Goal: Task Accomplishment & Management: Manage account settings

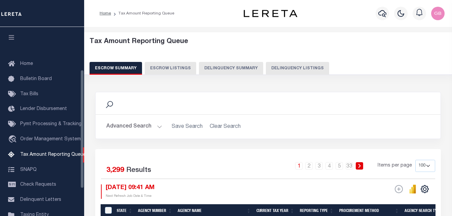
select select "100"
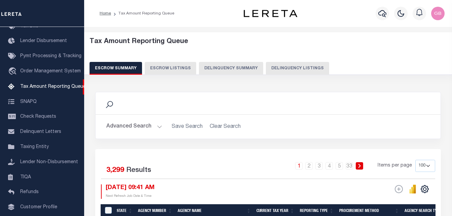
click at [287, 66] on button "Delinquency Listings" at bounding box center [297, 68] width 63 height 13
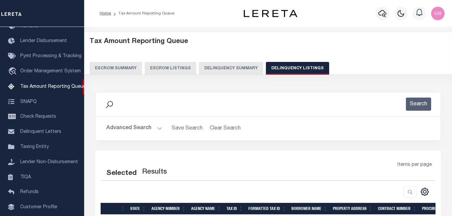
select select "100"
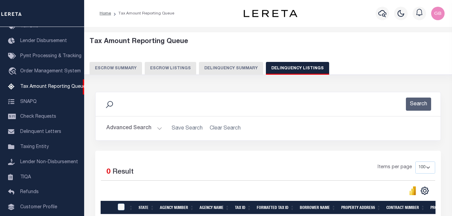
click at [153, 128] on button "Advanced Search" at bounding box center [134, 128] width 56 height 13
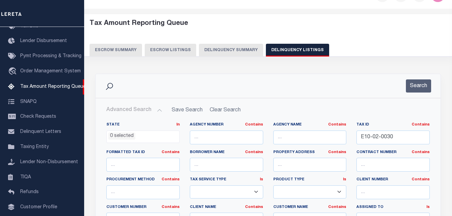
scroll to position [67, 0]
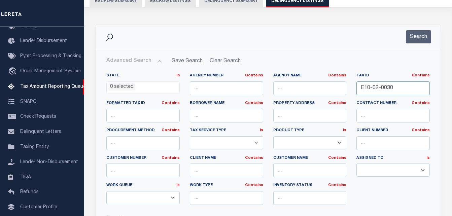
click at [372, 91] on input "E10-02-0030" at bounding box center [393, 88] width 73 height 14
paste input "[PHONE_NUMBER]"
type input "214-19-01"
click at [416, 42] on button "Search" at bounding box center [418, 36] width 25 height 13
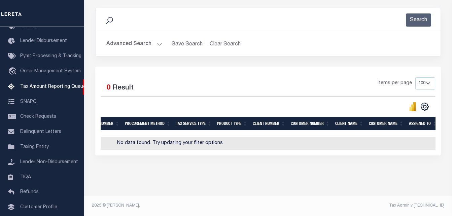
scroll to position [0, 407]
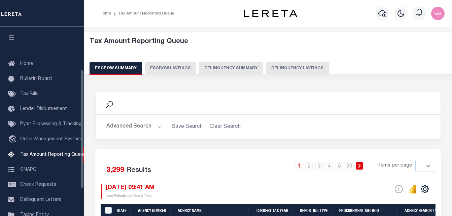
select select
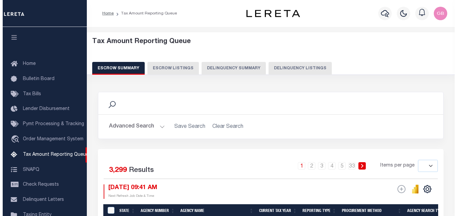
scroll to position [68, 0]
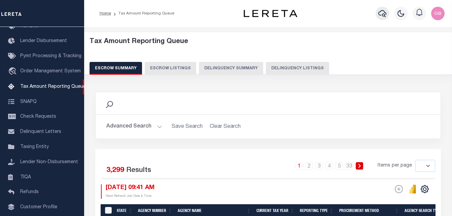
click at [383, 12] on icon "button" at bounding box center [382, 13] width 8 height 8
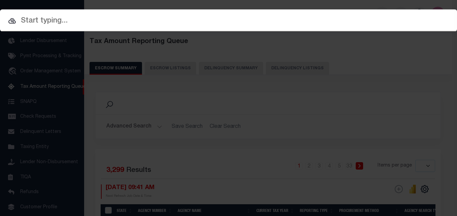
click at [168, 19] on input "text" at bounding box center [228, 21] width 457 height 12
paste input "214-19-01"
type input "214-19-01"
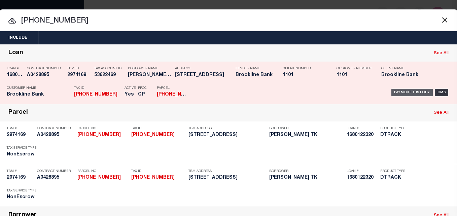
click at [403, 93] on div "Payment History" at bounding box center [412, 92] width 41 height 7
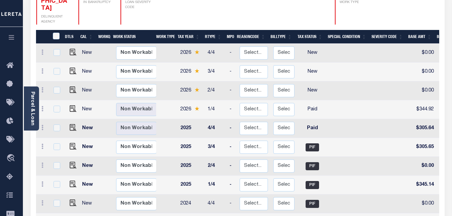
scroll to position [135, 0]
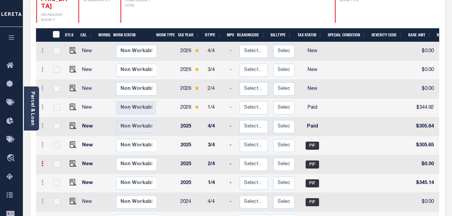
click at [44, 162] on link at bounding box center [42, 164] width 7 height 5
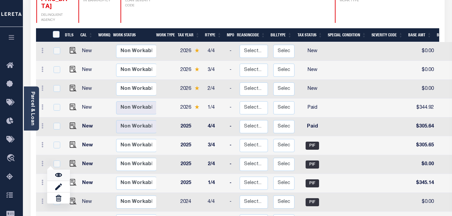
click at [55, 170] on link at bounding box center [58, 175] width 23 height 11
checkbox input "true"
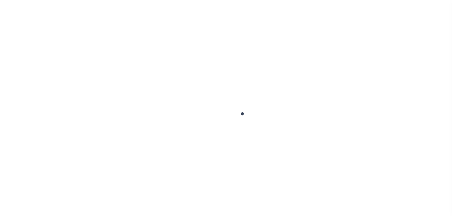
checkbox input "false"
type input "[DATE]"
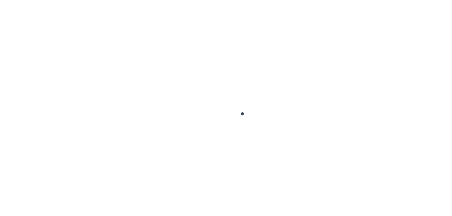
type input "$0"
select select "PIF"
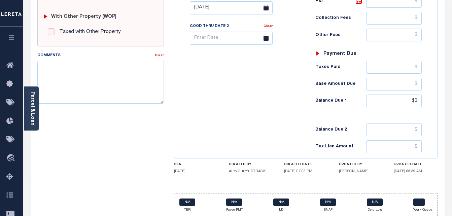
scroll to position [294, 0]
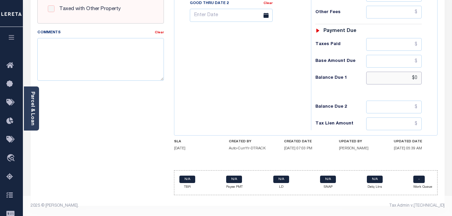
click at [417, 77] on input "$0" at bounding box center [394, 78] width 56 height 13
click at [410, 76] on input "$00.00" at bounding box center [394, 78] width 56 height 13
type input "$0.00"
type input "[DATE]"
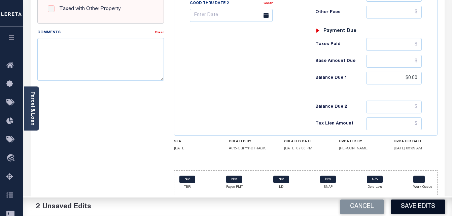
click at [411, 209] on button "Save Edits" at bounding box center [418, 207] width 55 height 14
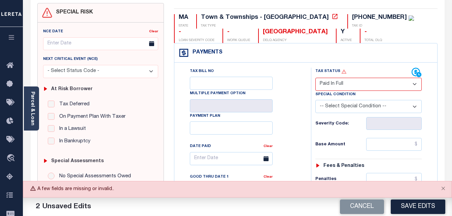
scroll to position [0, 0]
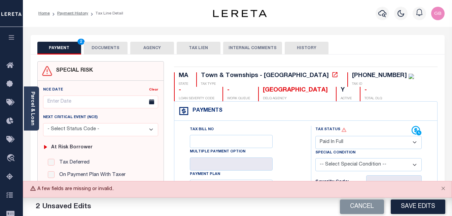
click at [327, 142] on select "- Select Status Code - Open Due/Unpaid Paid Incomplete No Tax Due Internal Refu…" at bounding box center [368, 142] width 107 height 13
select select "PYD"
click at [315, 136] on select "- Select Status Code - Open Due/Unpaid Paid Incomplete No Tax Due Internal Refu…" at bounding box center [368, 142] width 107 height 13
click at [408, 206] on button "Save Edits" at bounding box center [418, 207] width 55 height 14
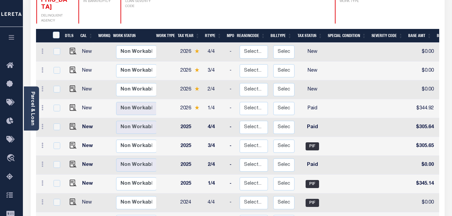
scroll to position [135, 0]
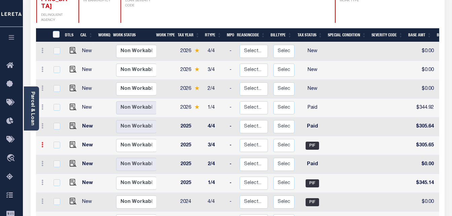
click at [42, 142] on icon at bounding box center [42, 144] width 2 height 5
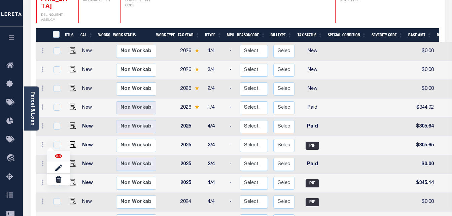
click at [60, 153] on img at bounding box center [58, 156] width 7 height 7
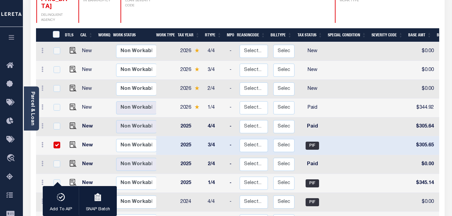
checkbox input "true"
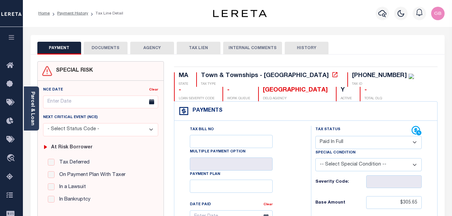
click at [327, 140] on select "- Select Status Code - Open Due/Unpaid Paid Incomplete No Tax Due Internal Refu…" at bounding box center [368, 142] width 107 height 13
select select "PYD"
click at [315, 136] on select "- Select Status Code - Open Due/Unpaid Paid Incomplete No Tax Due Internal Refu…" at bounding box center [368, 142] width 107 height 13
type input "[DATE]"
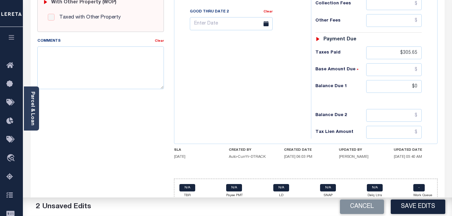
scroll to position [294, 0]
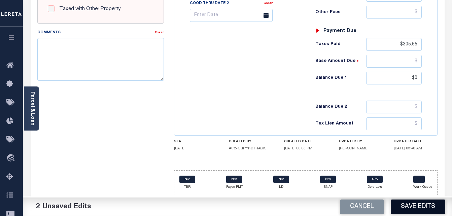
click at [416, 207] on button "Save Edits" at bounding box center [418, 207] width 55 height 14
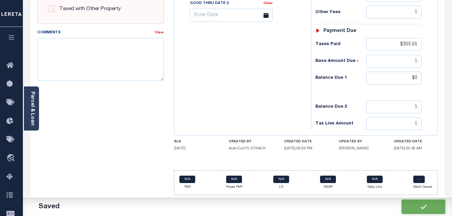
checkbox input "false"
type input "$305.65"
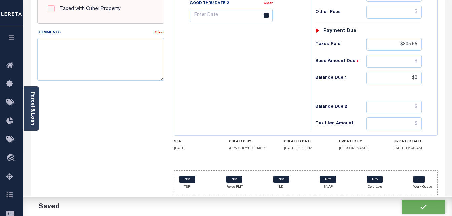
type input "$305.65"
type input "$0"
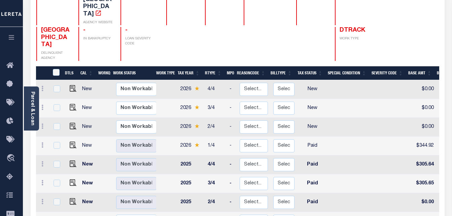
scroll to position [101, 0]
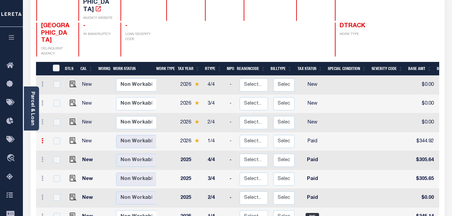
click at [43, 138] on icon at bounding box center [42, 140] width 2 height 5
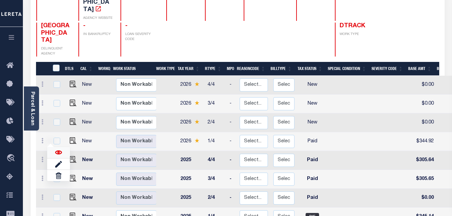
click at [61, 149] on img at bounding box center [58, 152] width 7 height 7
checkbox input "true"
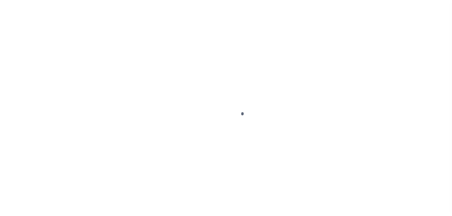
select select "PYD"
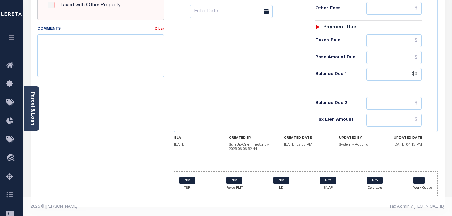
scroll to position [298, 0]
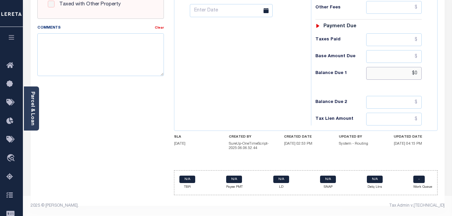
click at [418, 72] on input "$0" at bounding box center [394, 73] width 56 height 13
type input "$0.00"
type input "[DATE]"
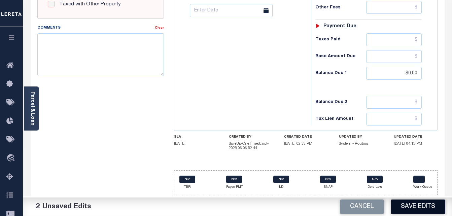
click at [418, 209] on button "Save Edits" at bounding box center [418, 207] width 55 height 14
checkbox input "false"
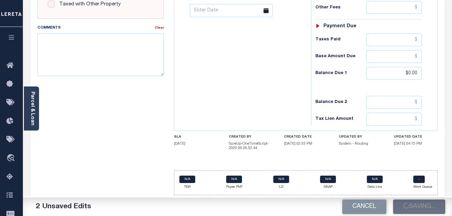
type input "$344.92"
type input "$0"
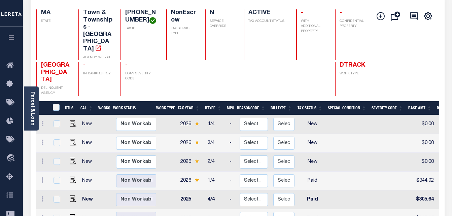
scroll to position [67, 0]
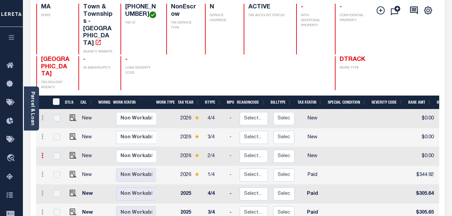
click at [39, 154] on link at bounding box center [42, 156] width 7 height 5
click at [40, 154] on link at bounding box center [42, 156] width 7 height 5
click at [39, 154] on link at bounding box center [42, 156] width 7 height 5
click at [64, 162] on link at bounding box center [58, 167] width 23 height 11
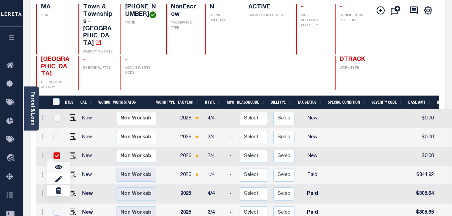
checkbox input "true"
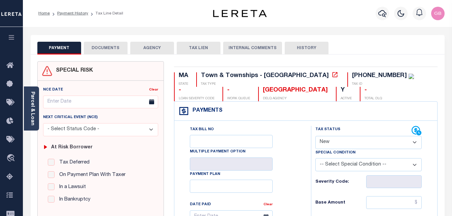
click at [334, 147] on select "- Select Status Code - Open Due/Unpaid Paid Incomplete No Tax Due Internal Refu…" at bounding box center [368, 142] width 107 height 13
select select "PYD"
click at [315, 136] on select "- Select Status Code - Open Due/Unpaid Paid Incomplete No Tax Due Internal Refu…" at bounding box center [368, 142] width 107 height 13
type input "[DATE]"
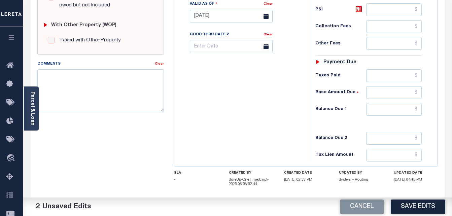
scroll to position [269, 0]
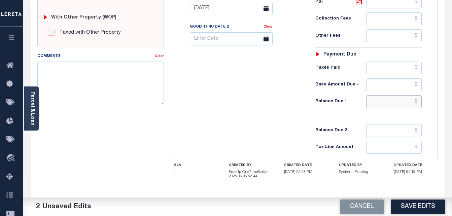
click at [418, 107] on input "text" at bounding box center [394, 101] width 56 height 13
type input "$0.00"
click at [413, 204] on button "Save Edits" at bounding box center [418, 207] width 55 height 14
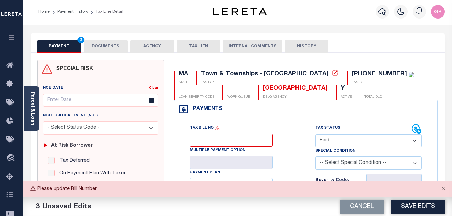
scroll to position [0, 0]
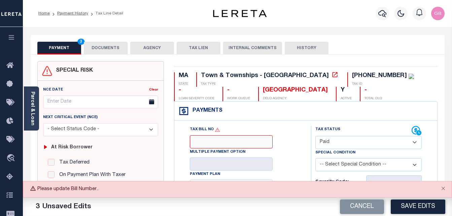
click at [222, 145] on input "Tax Bill No" at bounding box center [231, 141] width 83 height 13
click at [222, 141] on input "Tax Bill No" at bounding box center [231, 141] width 83 height 13
paste input "20858104"
type input "20858104"
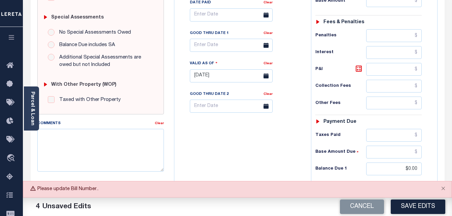
scroll to position [298, 0]
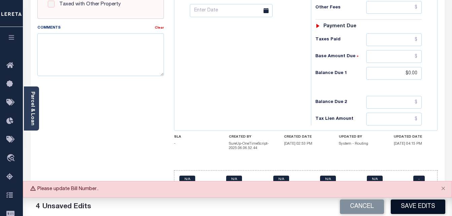
click at [416, 206] on button "Save Edits" at bounding box center [418, 207] width 55 height 14
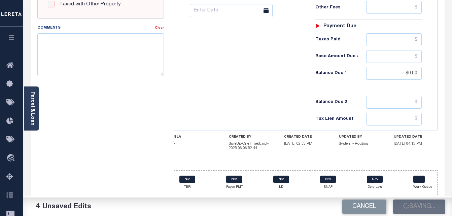
checkbox input "false"
type input "$0"
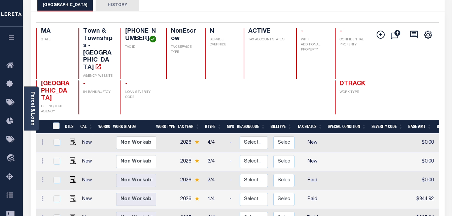
scroll to position [67, 0]
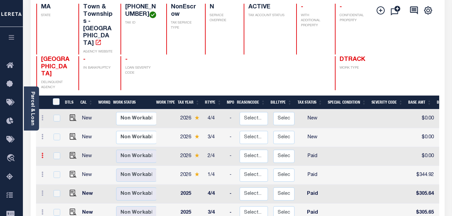
click at [40, 154] on link at bounding box center [42, 156] width 7 height 5
click at [62, 162] on link at bounding box center [58, 167] width 23 height 11
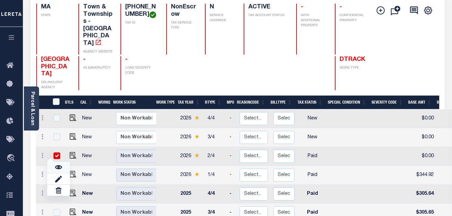
checkbox input "true"
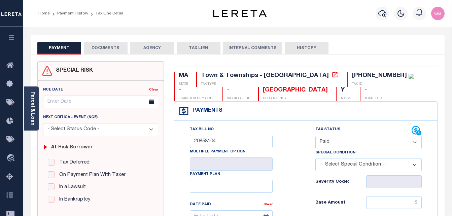
click at [335, 141] on select "- Select Status Code - Open Due/Unpaid Paid Incomplete No Tax Due Internal Refu…" at bounding box center [368, 142] width 107 height 13
select select "OP2"
click at [315, 136] on select "- Select Status Code - Open Due/Unpaid Paid Incomplete No Tax Due Internal Refu…" at bounding box center [368, 142] width 107 height 13
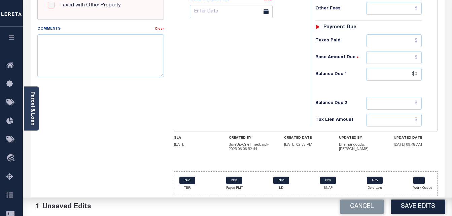
scroll to position [298, 0]
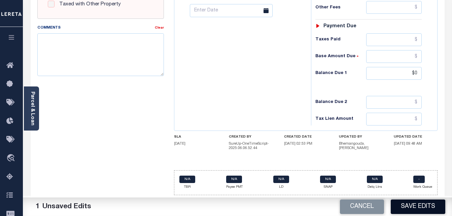
click at [423, 206] on button "Save Edits" at bounding box center [418, 207] width 55 height 14
checkbox input "false"
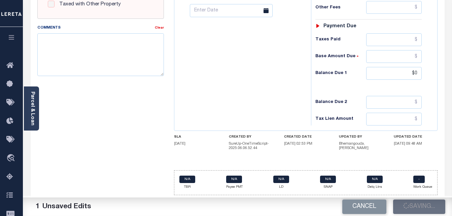
type input "$0"
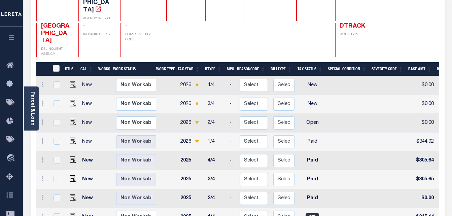
scroll to position [101, 0]
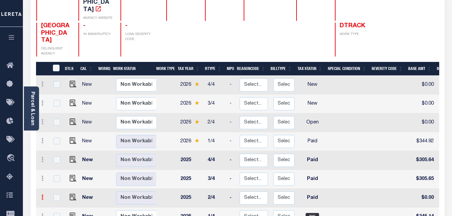
click at [43, 195] on icon at bounding box center [42, 197] width 2 height 5
click at [61, 205] on img at bounding box center [58, 208] width 7 height 7
checkbox input "true"
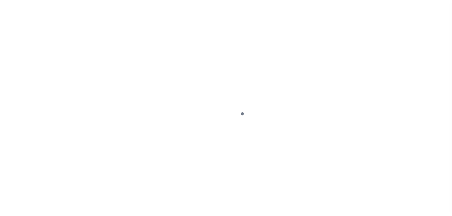
select select "PYD"
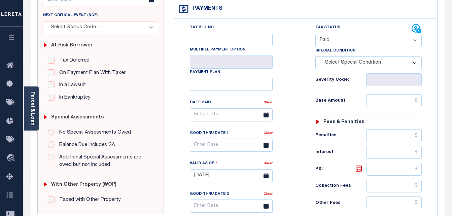
scroll to position [92, 0]
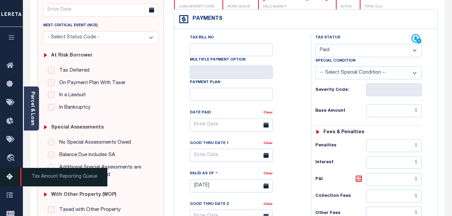
click at [9, 180] on icon at bounding box center [11, 177] width 11 height 8
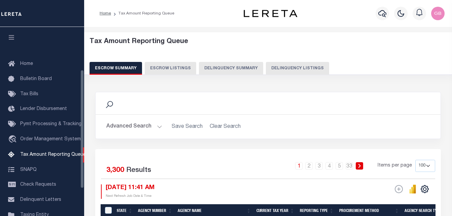
select select "100"
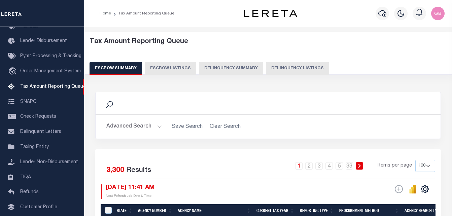
click at [221, 66] on button "Delinquency Summary" at bounding box center [231, 68] width 64 height 13
click at [291, 68] on button "Delinquency Listings" at bounding box center [297, 68] width 63 height 13
select select "100"
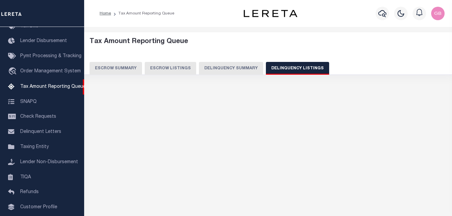
select select "100"
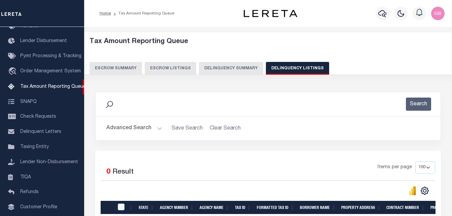
click at [155, 129] on button "Advanced Search" at bounding box center [134, 128] width 56 height 13
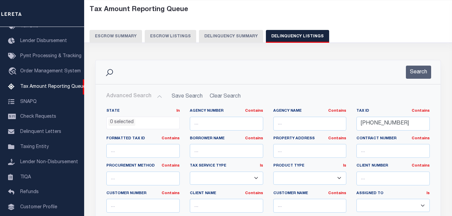
scroll to position [34, 0]
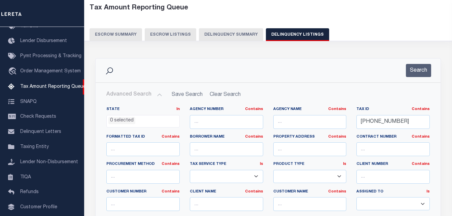
click at [367, 135] on label "Contract Number Contains Contains Is" at bounding box center [393, 137] width 73 height 6
click at [366, 122] on input "214-19-01" at bounding box center [393, 122] width 73 height 14
paste input "87-18-2"
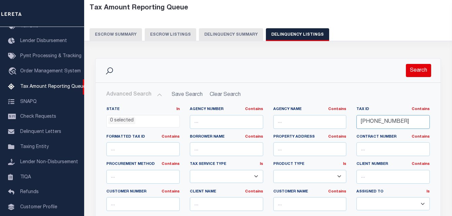
type input "[PHONE_NUMBER]"
click at [412, 74] on button "Search" at bounding box center [418, 70] width 25 height 13
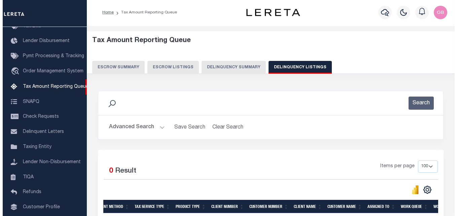
scroll to position [0, 0]
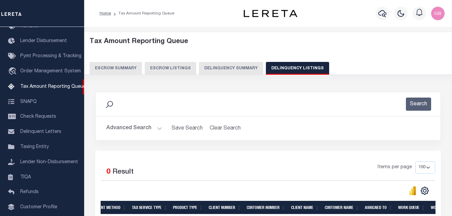
click at [356, 48] on div "Tax Amount Reporting Queue Escrow Summary Escrow Listings Delinquency Summary" at bounding box center [269, 56] width 358 height 37
click at [378, 15] on icon "button" at bounding box center [382, 13] width 8 height 8
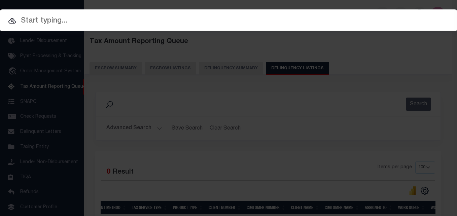
click at [183, 18] on input "text" at bounding box center [228, 21] width 457 height 12
paste input "[PHONE_NUMBER]"
type input "[PHONE_NUMBER]"
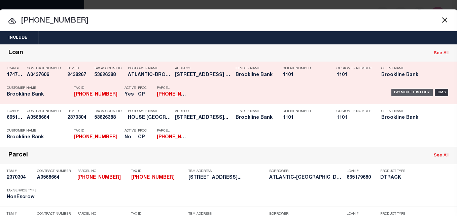
click at [398, 92] on div "Payment History" at bounding box center [412, 92] width 41 height 7
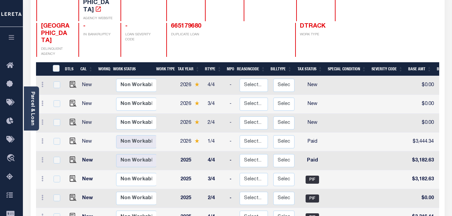
scroll to position [101, 0]
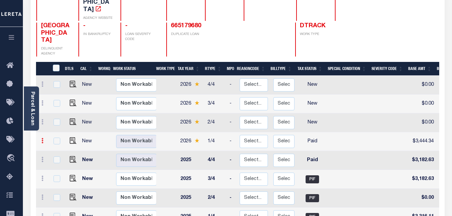
click at [42, 138] on icon at bounding box center [42, 140] width 2 height 5
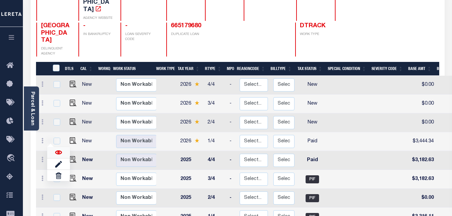
click at [61, 149] on img at bounding box center [58, 152] width 7 height 7
checkbox input "true"
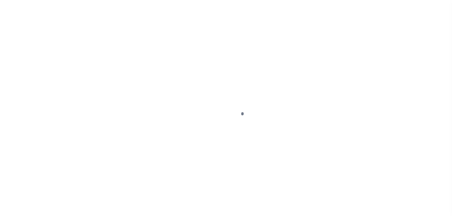
select select "PYD"
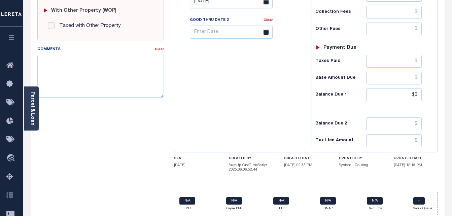
scroll to position [298, 0]
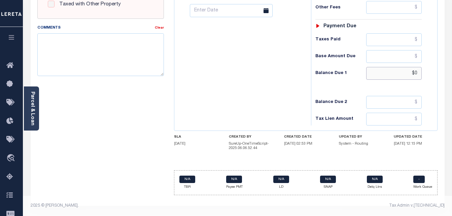
click at [418, 74] on input "$0" at bounding box center [394, 73] width 56 height 13
type input "$0.00"
type input "[DATE]"
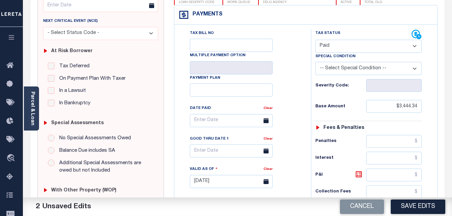
scroll to position [0, 0]
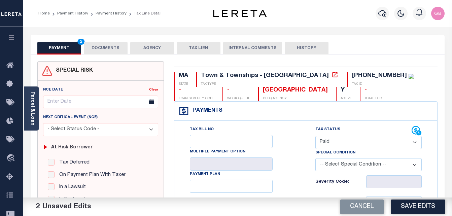
click at [123, 48] on button "DOCUMENTS" at bounding box center [106, 48] width 44 height 13
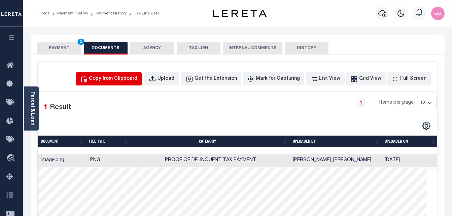
click at [137, 84] on button "Copy from Clipboard" at bounding box center [109, 78] width 66 height 13
click at [52, 45] on button "PAYMENT 2" at bounding box center [59, 48] width 44 height 13
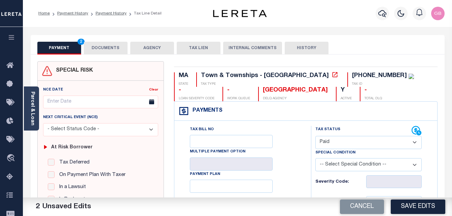
click at [70, 14] on link "Payment History" at bounding box center [72, 13] width 31 height 4
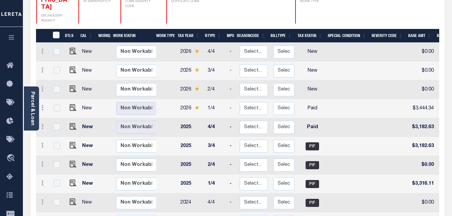
scroll to position [135, 0]
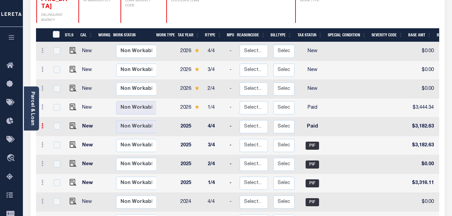
click at [43, 123] on icon at bounding box center [42, 125] width 2 height 5
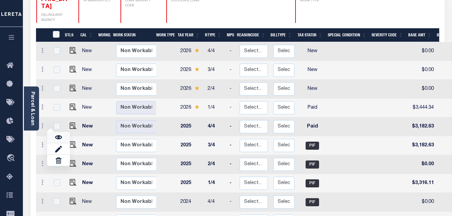
click at [54, 132] on link at bounding box center [58, 137] width 23 height 11
checkbox input "true"
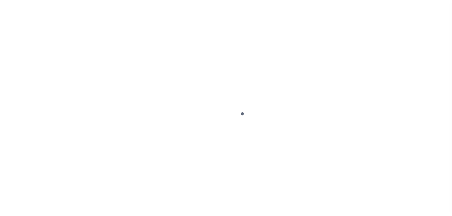
select select "PYD"
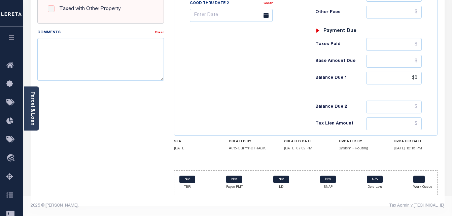
scroll to position [294, 0]
click at [419, 77] on input "$0" at bounding box center [394, 78] width 56 height 13
type input "$0.00"
type input "[DATE]"
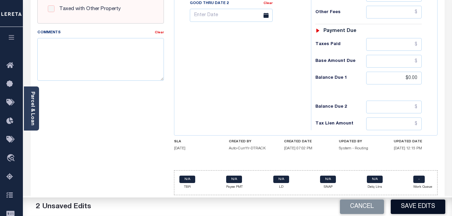
click at [410, 206] on button "Save Edits" at bounding box center [418, 207] width 55 height 14
checkbox input "false"
type input "$3,182.63"
type input "$0"
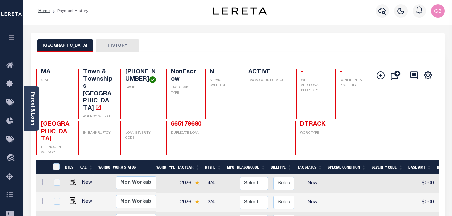
scroll to position [34, 0]
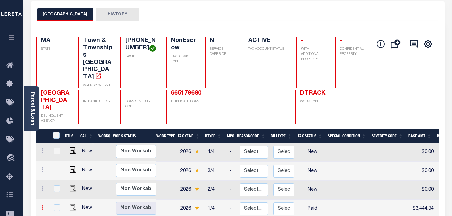
click at [43, 206] on link at bounding box center [42, 208] width 7 height 5
click at [62, 177] on link at bounding box center [58, 182] width 23 height 11
checkbox input "true"
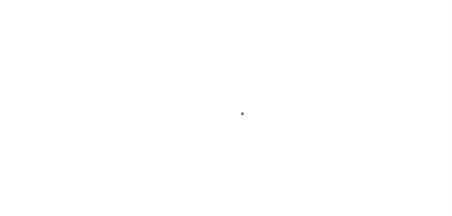
select select "PYD"
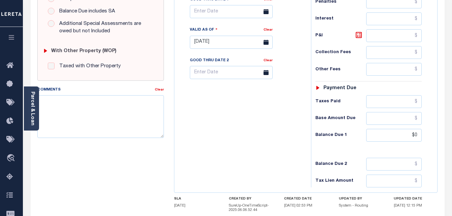
scroll to position [298, 0]
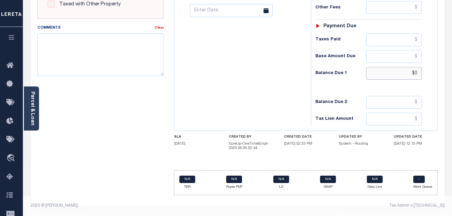
click at [418, 73] on input "$0" at bounding box center [394, 73] width 56 height 13
type input "$0.00"
type input "[DATE]"
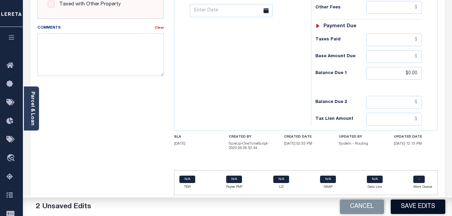
click at [418, 206] on button "Save Edits" at bounding box center [418, 207] width 55 height 14
checkbox input "false"
type input "$3,444.34"
type input "$0"
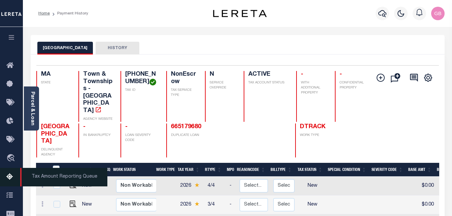
click at [10, 175] on icon at bounding box center [11, 177] width 11 height 8
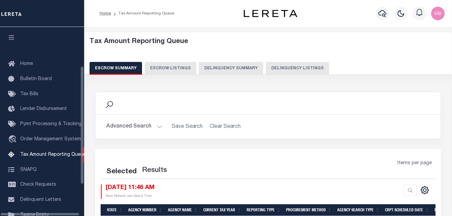
select select "100"
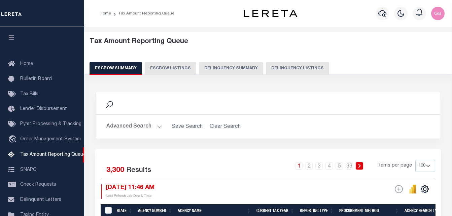
scroll to position [68, 0]
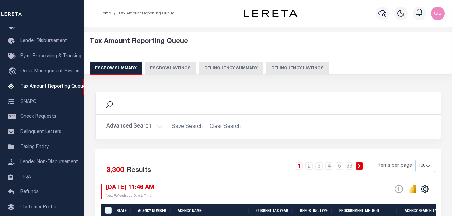
click at [301, 67] on button "Delinquency Listings" at bounding box center [297, 68] width 63 height 13
select select "100"
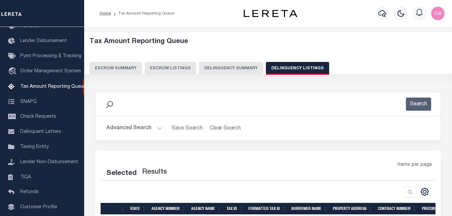
select select "100"
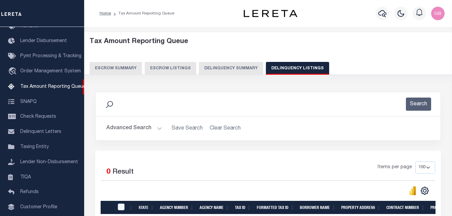
click at [160, 127] on button "Advanced Search" at bounding box center [134, 128] width 56 height 13
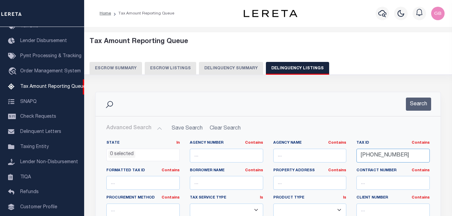
click at [373, 158] on input "287-18-21" at bounding box center [393, 156] width 73 height 14
paste input "0"
type input "[PHONE_NUMBER]"
click at [414, 109] on button "Search" at bounding box center [418, 104] width 25 height 13
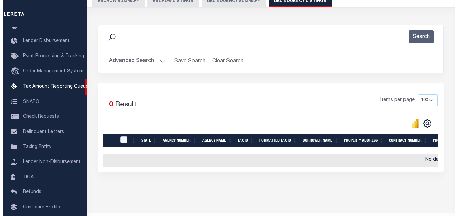
scroll to position [0, 0]
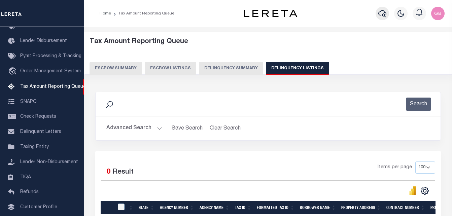
click at [381, 13] on icon "button" at bounding box center [382, 13] width 8 height 8
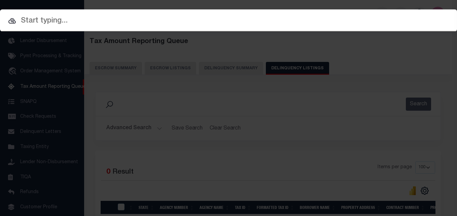
click at [236, 16] on input "text" at bounding box center [228, 21] width 457 height 12
paste input "[PHONE_NUMBER]"
type input "[PHONE_NUMBER]"
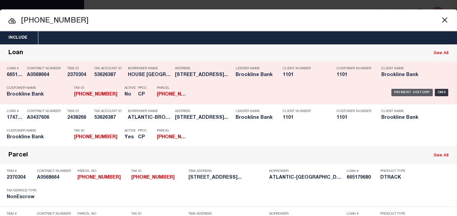
click at [408, 93] on div "Payment History" at bounding box center [412, 92] width 41 height 7
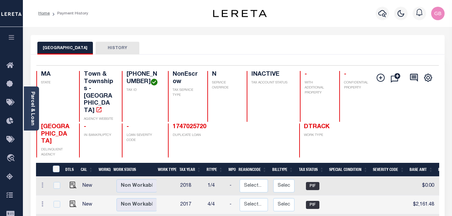
click at [69, 14] on li "Payment History" at bounding box center [69, 13] width 38 height 6
click at [65, 13] on li "Payment History" at bounding box center [69, 13] width 38 height 6
click at [51, 13] on li "Payment History" at bounding box center [69, 13] width 38 height 6
click at [52, 14] on li "Payment History" at bounding box center [69, 13] width 38 height 6
click at [48, 14] on link "Home" at bounding box center [43, 13] width 11 height 4
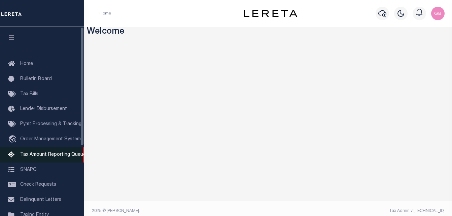
click at [42, 157] on span "Tax Amount Reporting Queue" at bounding box center [53, 155] width 66 height 5
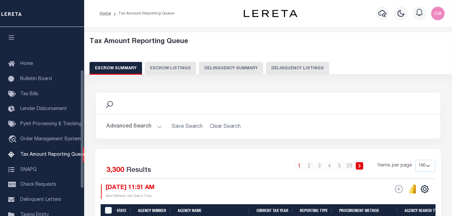
select select "100"
click at [384, 14] on icon "button" at bounding box center [382, 13] width 8 height 8
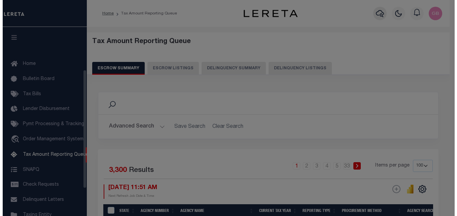
scroll to position [68, 0]
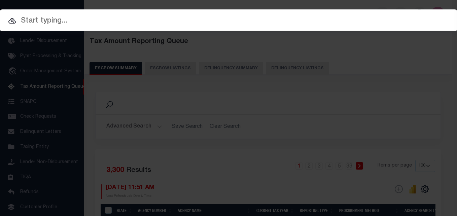
click at [192, 24] on input "text" at bounding box center [228, 21] width 457 height 12
paste input "[PHONE_NUMBER]"
type input "[PHONE_NUMBER]"
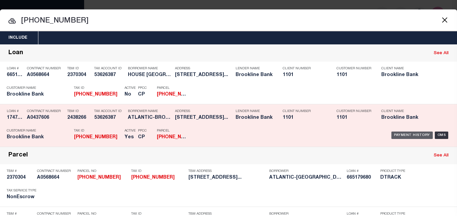
click at [410, 134] on div "Payment History" at bounding box center [412, 135] width 41 height 7
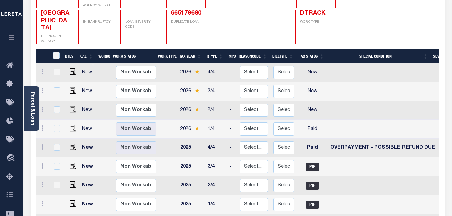
scroll to position [135, 0]
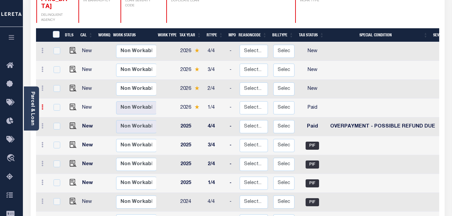
click at [41, 104] on icon at bounding box center [42, 106] width 2 height 5
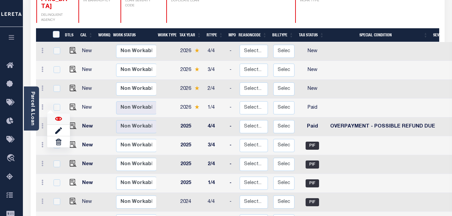
click at [56, 115] on img at bounding box center [58, 118] width 7 height 7
checkbox input "true"
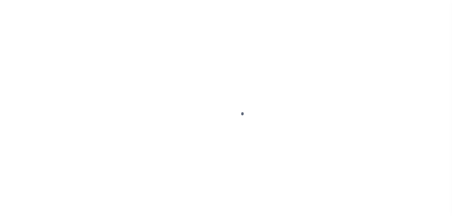
select select "PYD"
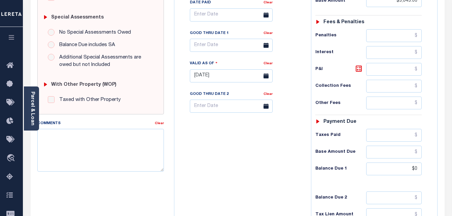
scroll to position [298, 0]
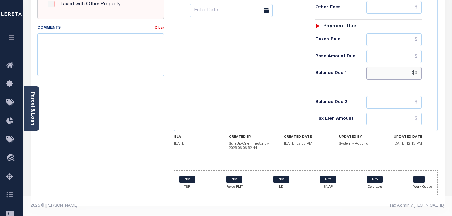
click at [418, 74] on input "$0" at bounding box center [394, 73] width 56 height 13
type input "$0.00"
type input "[DATE]"
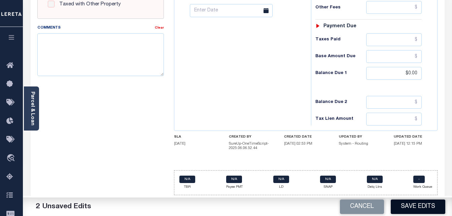
click at [420, 208] on button "Save Edits" at bounding box center [418, 207] width 55 height 14
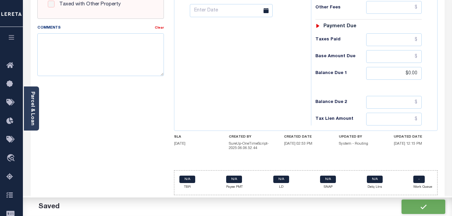
checkbox input "false"
type input "$3,043.66"
type input "$0"
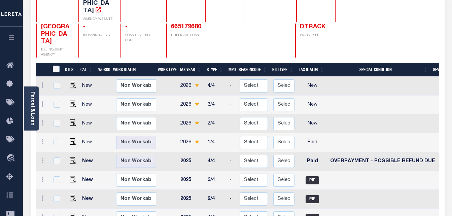
scroll to position [101, 0]
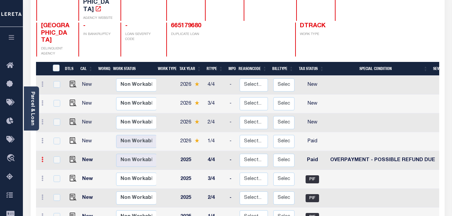
click at [42, 157] on icon at bounding box center [42, 159] width 2 height 5
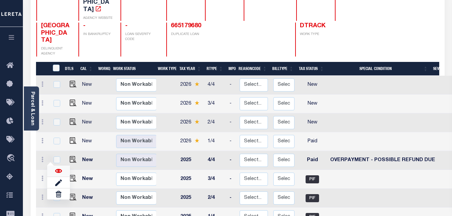
click at [58, 168] on img at bounding box center [58, 171] width 7 height 7
checkbox input "true"
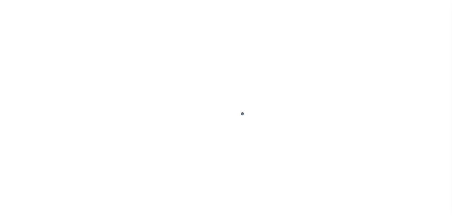
select select "PYD"
select select "13"
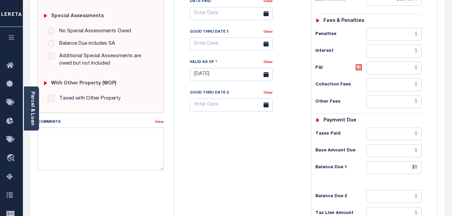
scroll to position [236, 0]
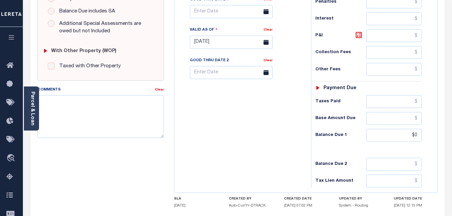
click at [284, 146] on div "Tax Bill No Multiple Payment Option Payment Plan Clear" at bounding box center [241, 38] width 130 height 297
click at [294, 167] on div "Tax Bill No Multiple Payment Option Payment Plan Clear" at bounding box center [241, 38] width 130 height 297
click at [285, 164] on div "Tax Bill No Multiple Payment Option Payment Plan Clear" at bounding box center [241, 38] width 130 height 297
click at [285, 159] on div "Tax Bill No Multiple Payment Option Payment Plan Clear" at bounding box center [241, 38] width 130 height 297
click at [417, 135] on input "$0" at bounding box center [394, 135] width 56 height 13
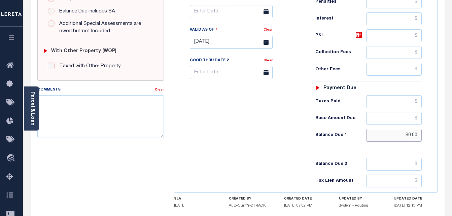
type input "$0.00"
click at [281, 136] on div "Tax Bill No Multiple Payment Option Payment Plan Clear" at bounding box center [241, 38] width 130 height 297
type input "[DATE]"
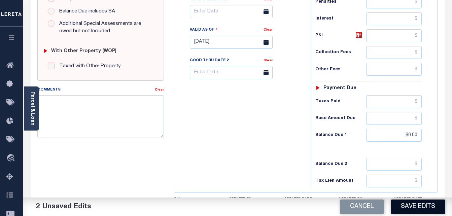
click at [414, 209] on button "Save Edits" at bounding box center [418, 207] width 55 height 14
checkbox input "false"
type input "$2,812.54"
type input "$0"
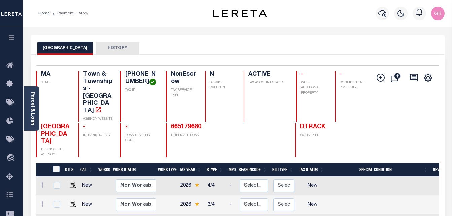
click at [52, 13] on li "Payment History" at bounding box center [69, 13] width 38 height 6
click at [44, 13] on link "Home" at bounding box center [43, 13] width 11 height 4
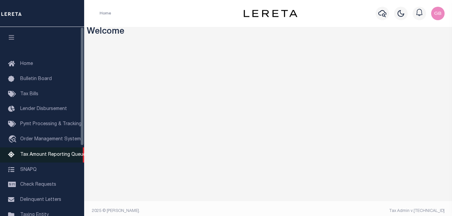
click at [41, 150] on link "Tax Amount Reporting Queue" at bounding box center [42, 154] width 84 height 15
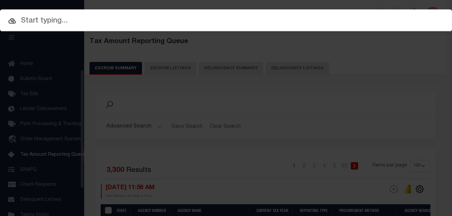
select select "100"
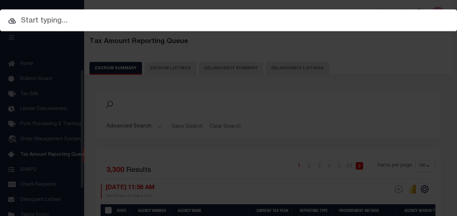
scroll to position [68, 0]
click at [193, 14] on div at bounding box center [228, 20] width 457 height 22
click at [193, 17] on input "text" at bounding box center [228, 21] width 457 height 12
paste input "[PHONE_NUMBER]"
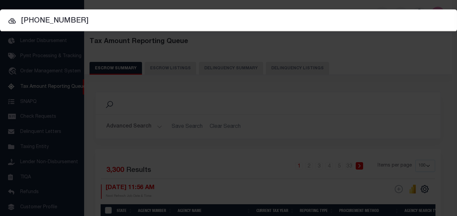
type input "[PHONE_NUMBER]"
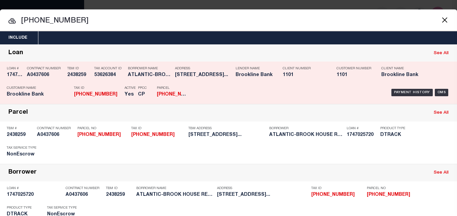
click at [103, 73] on h5 "53626384" at bounding box center [109, 75] width 30 height 6
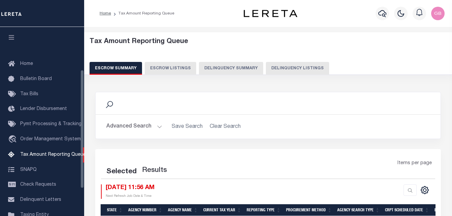
select select
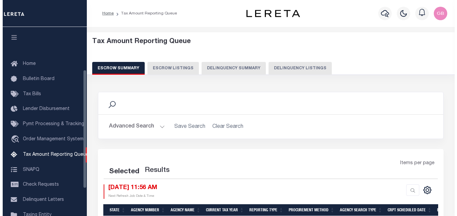
scroll to position [68, 0]
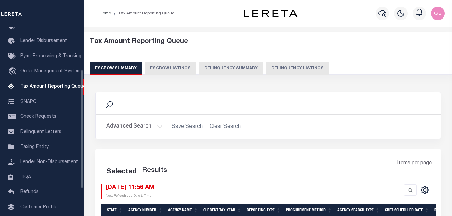
select select
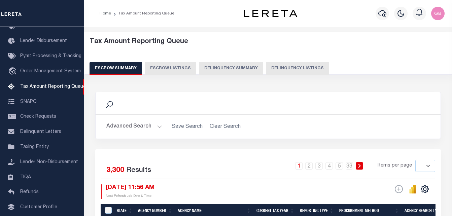
click at [291, 66] on button "Delinquency Listings" at bounding box center [297, 68] width 63 height 13
select select "100"
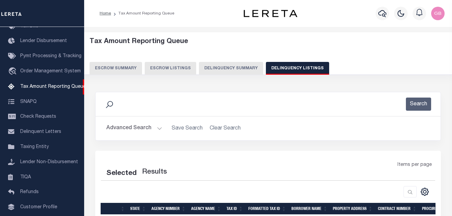
select select "100"
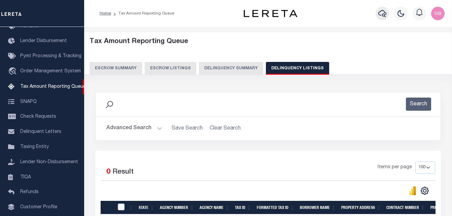
click at [385, 14] on icon "button" at bounding box center [382, 13] width 8 height 8
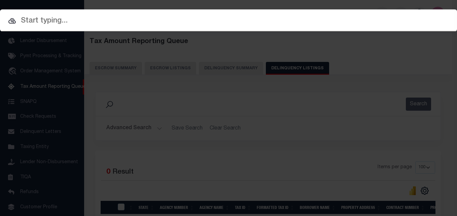
click at [198, 21] on input "text" at bounding box center [228, 21] width 457 height 12
paste input "[PHONE_NUMBER]"
type input "[PHONE_NUMBER]"
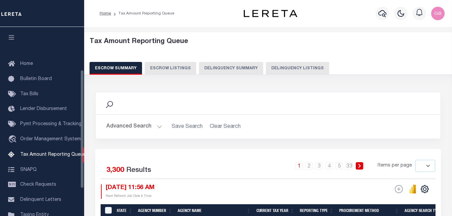
select select
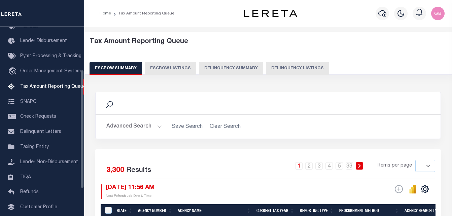
click at [270, 70] on button "Delinquency Listings" at bounding box center [297, 68] width 63 height 13
select select "100"
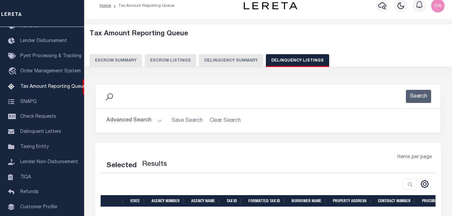
scroll to position [34, 0]
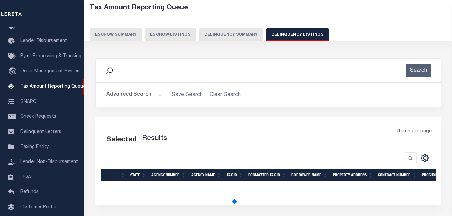
select select "100"
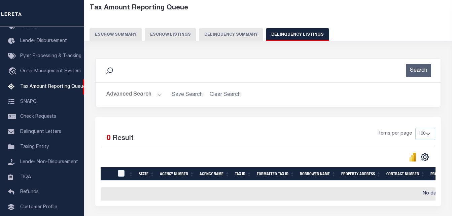
click at [157, 92] on button "Advanced Search" at bounding box center [134, 94] width 56 height 13
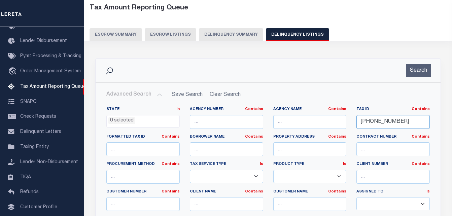
click at [384, 123] on input "[PHONE_NUMBER]" at bounding box center [393, 122] width 73 height 14
paste input "17"
type input "[PHONE_NUMBER]"
click at [417, 67] on button "Search" at bounding box center [418, 70] width 25 height 13
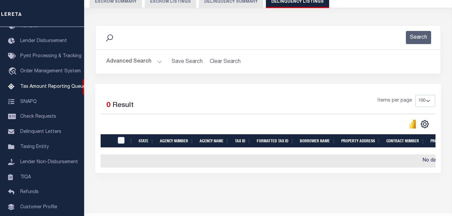
scroll to position [67, 0]
